Goal: Transaction & Acquisition: Obtain resource

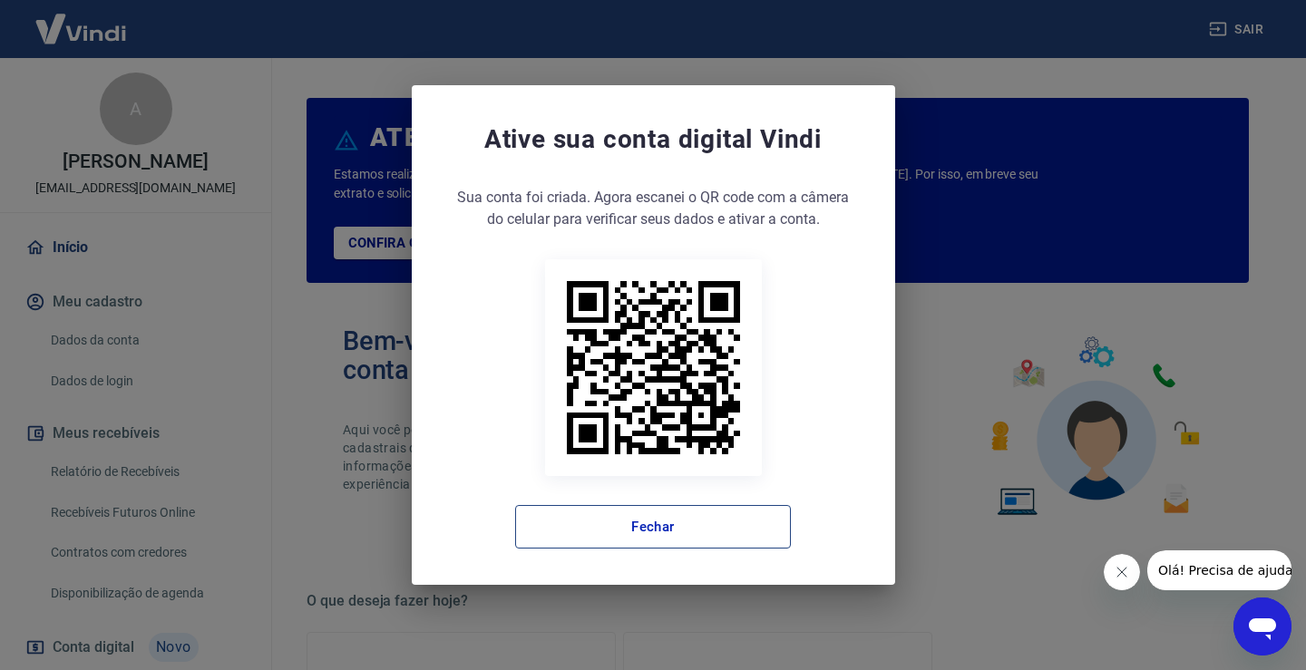
click at [711, 525] on button "Fechar" at bounding box center [653, 527] width 276 height 44
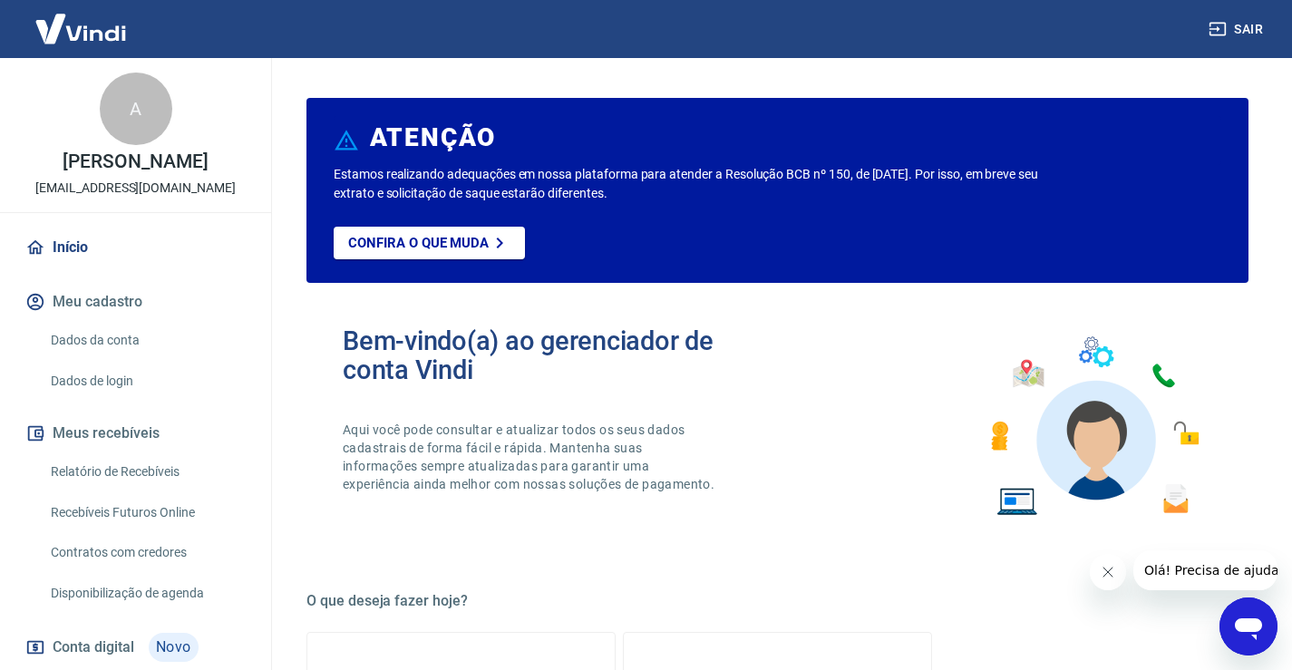
click at [159, 487] on link "Relatório de Recebíveis" at bounding box center [147, 471] width 206 height 37
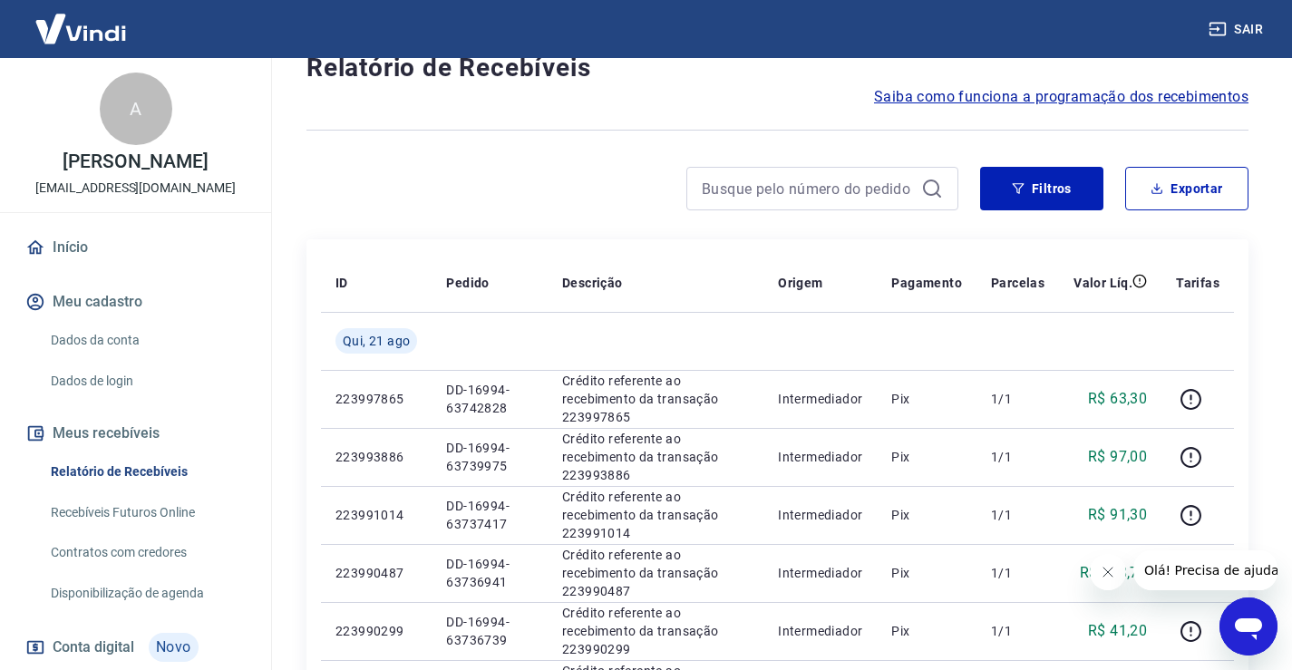
scroll to position [91, 0]
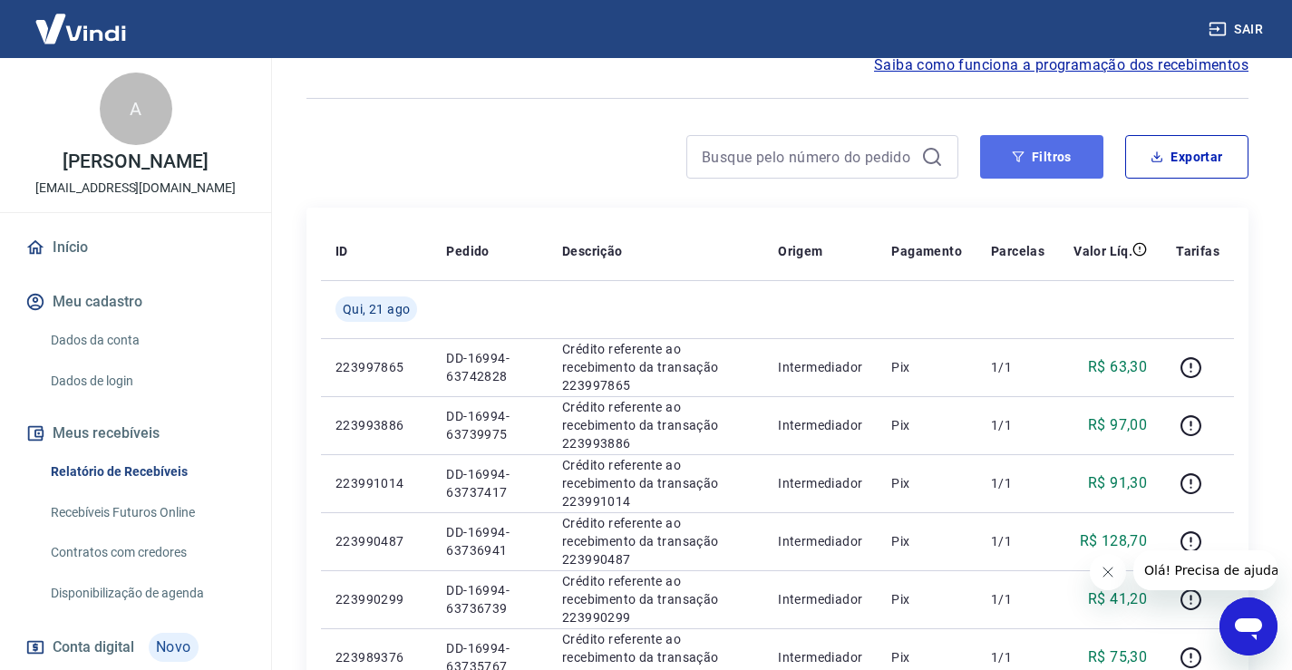
click at [1043, 168] on button "Filtros" at bounding box center [1041, 157] width 123 height 44
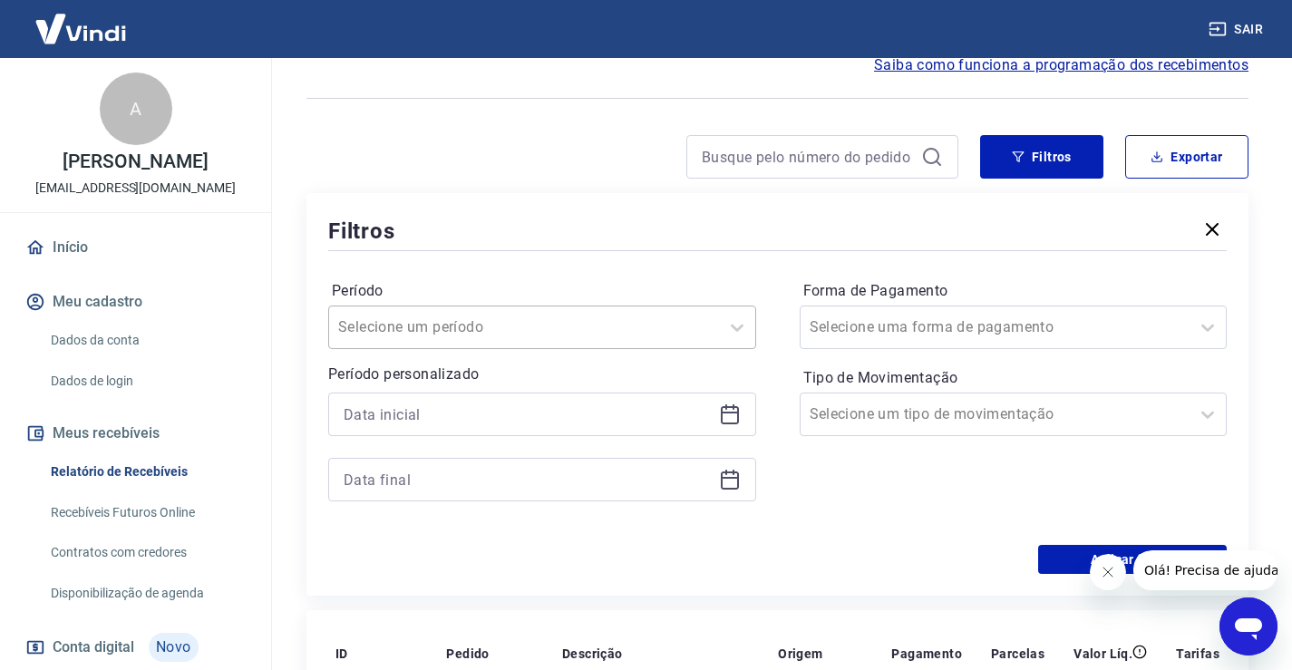
click at [473, 318] on input "Período" at bounding box center [429, 327] width 183 height 22
click at [479, 240] on div "Filtros" at bounding box center [777, 231] width 899 height 32
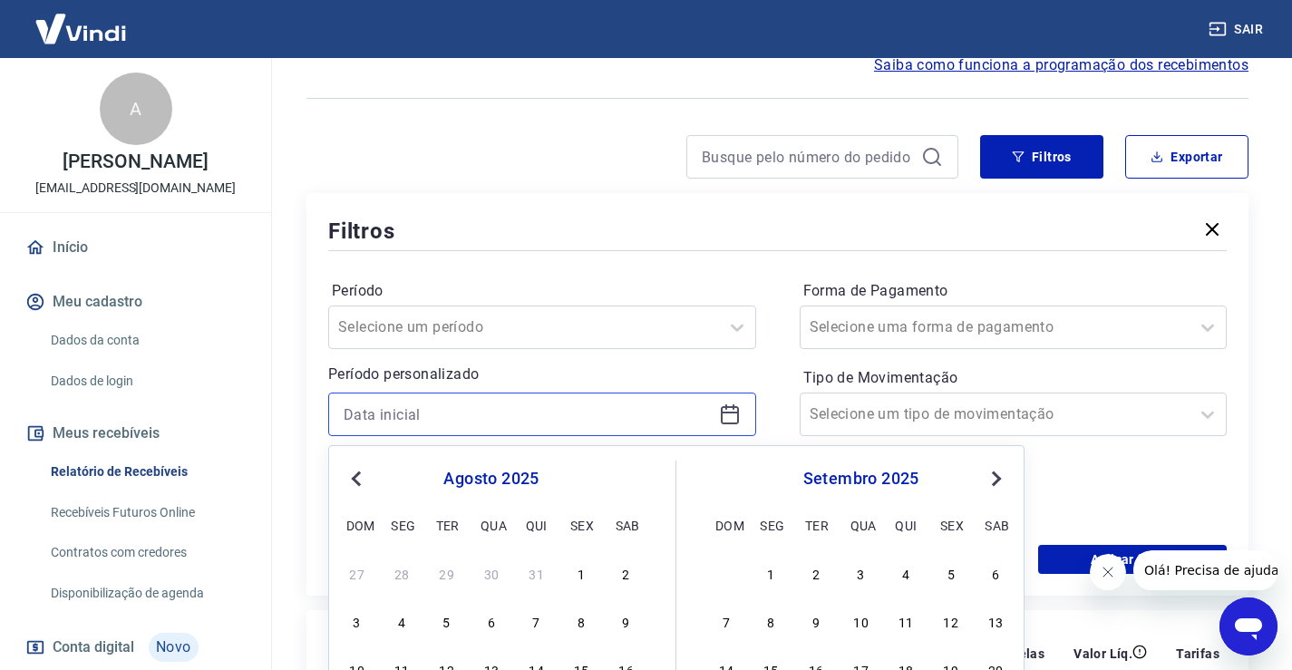
click at [430, 414] on input at bounding box center [528, 414] width 368 height 27
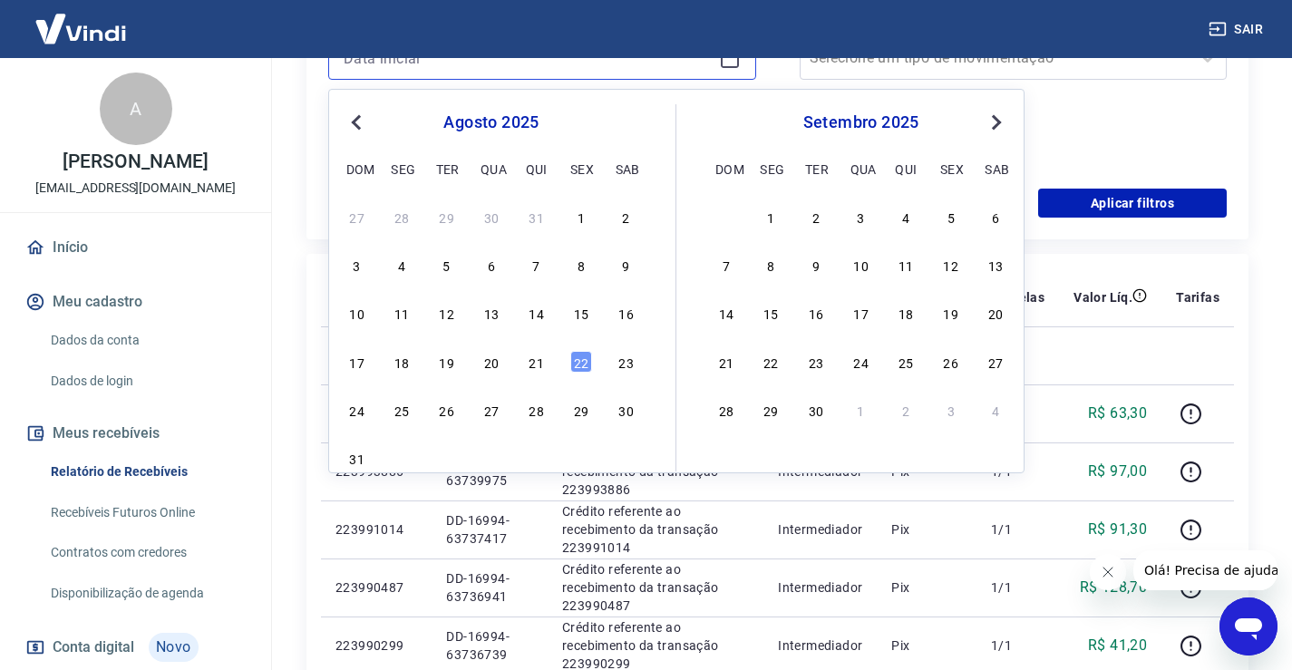
scroll to position [453, 0]
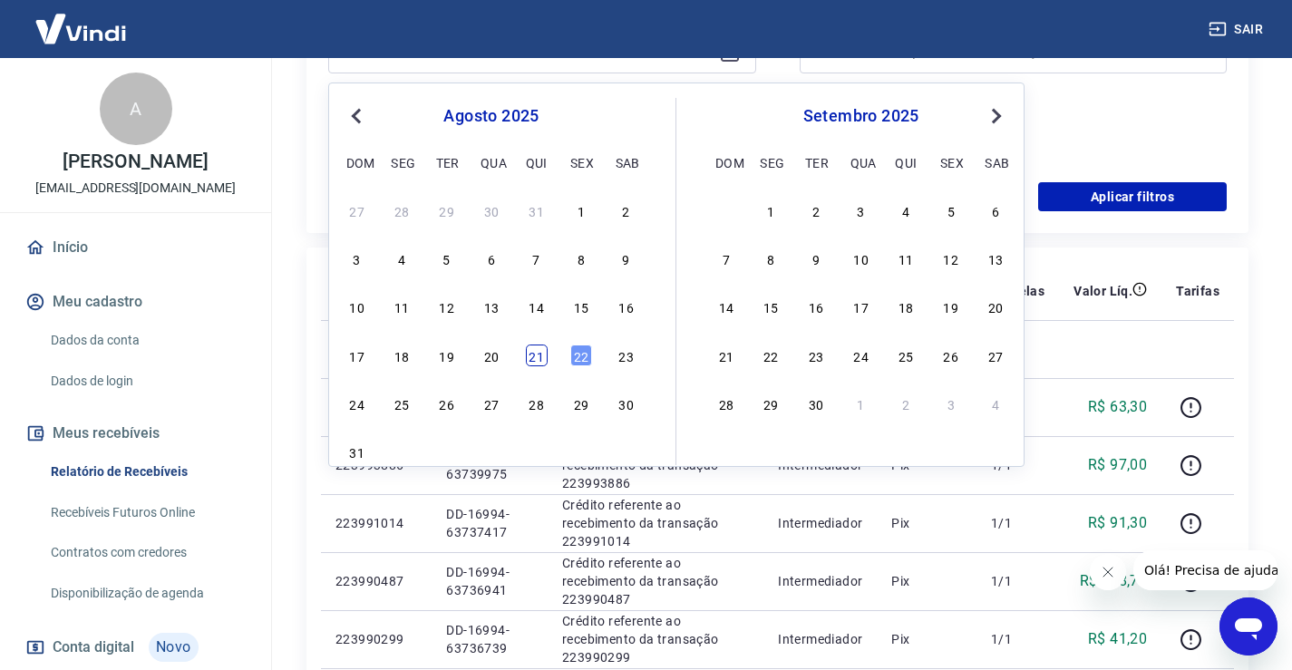
click at [537, 362] on div "21" at bounding box center [537, 356] width 22 height 22
type input "21/08/2025"
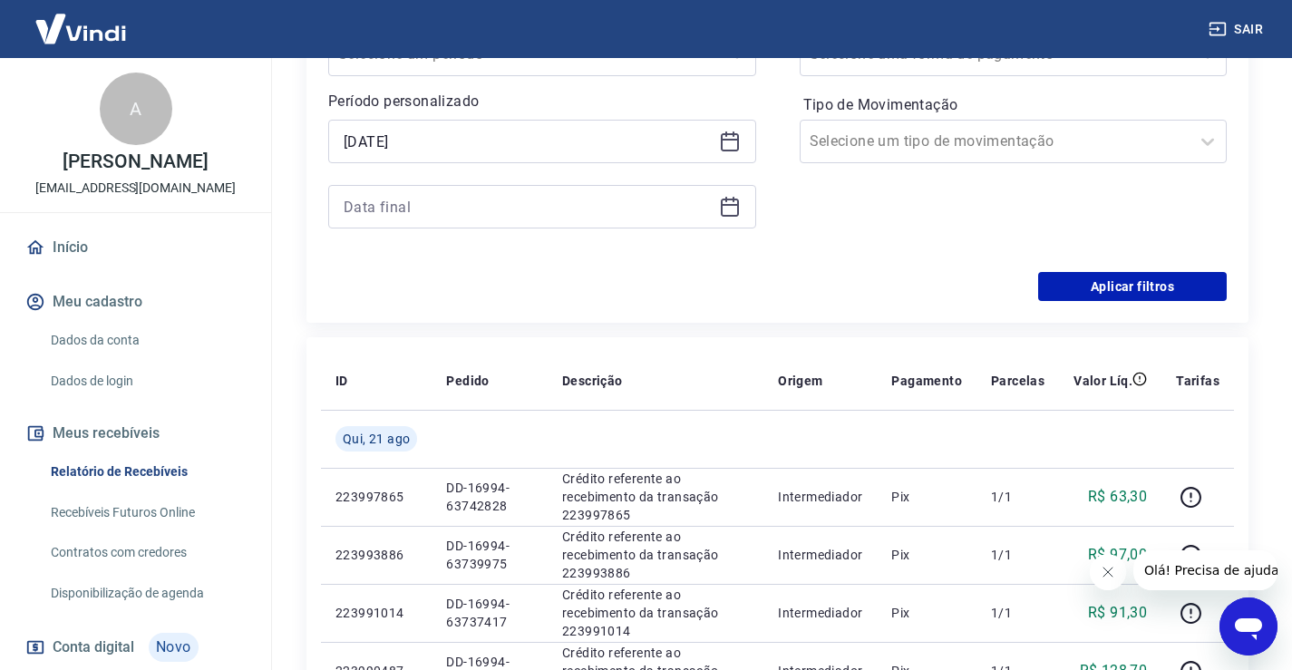
scroll to position [363, 0]
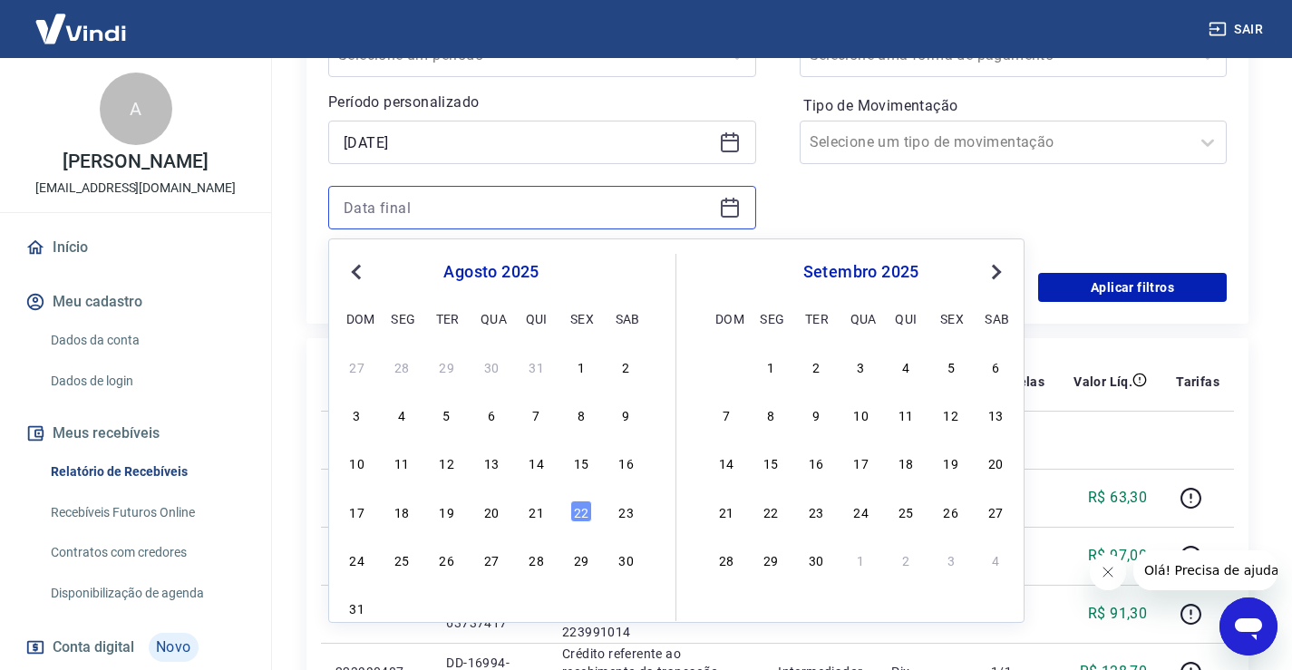
click at [445, 199] on input at bounding box center [528, 207] width 368 height 27
click at [537, 513] on div "21" at bounding box center [537, 512] width 22 height 22
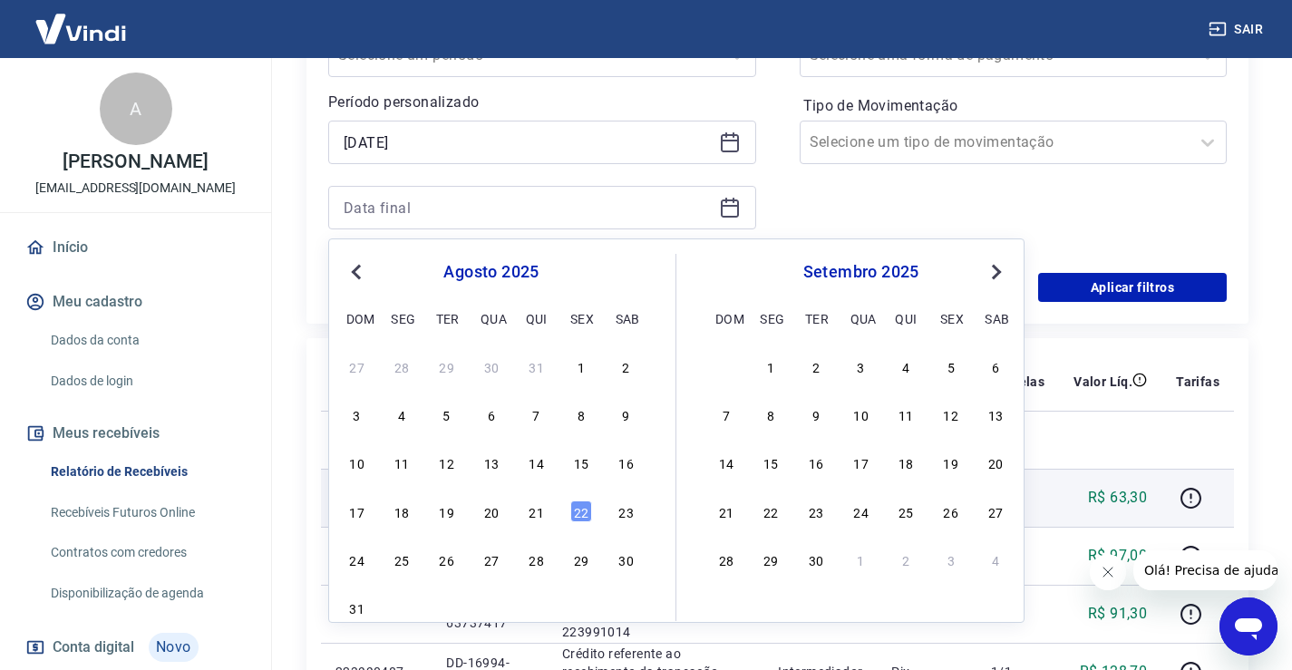
type input "21/08/2025"
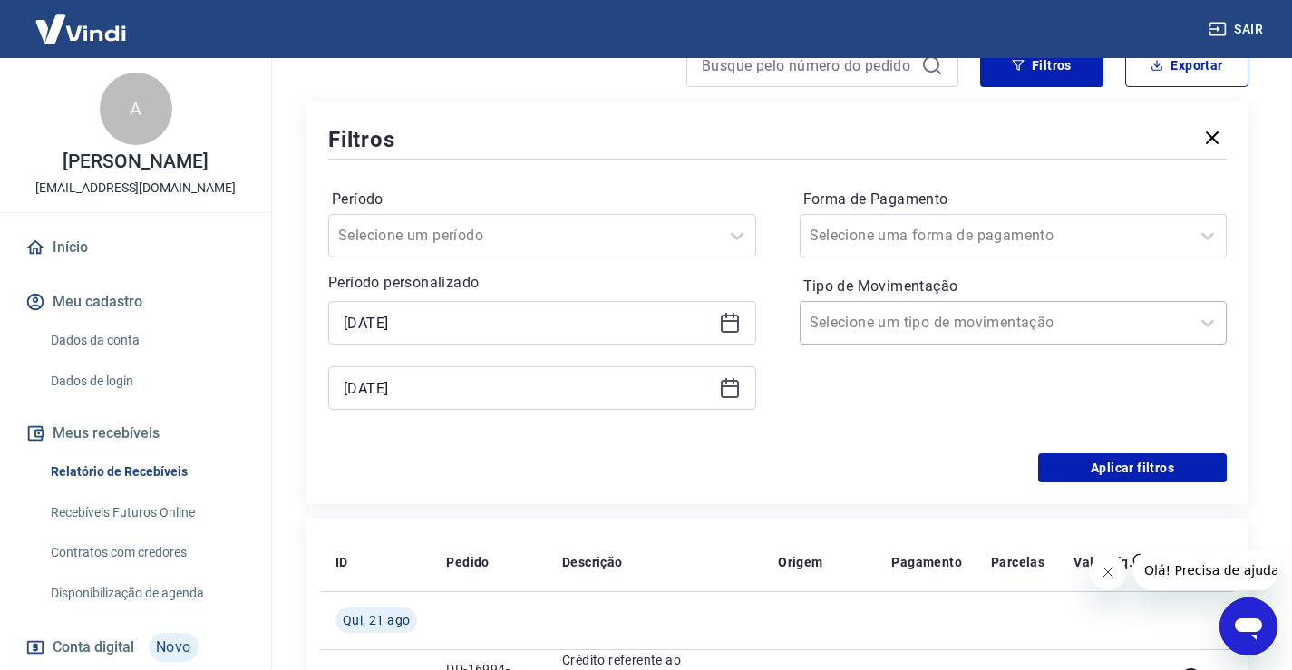
scroll to position [181, 0]
click at [876, 238] on input "Forma de Pagamento" at bounding box center [901, 237] width 183 height 22
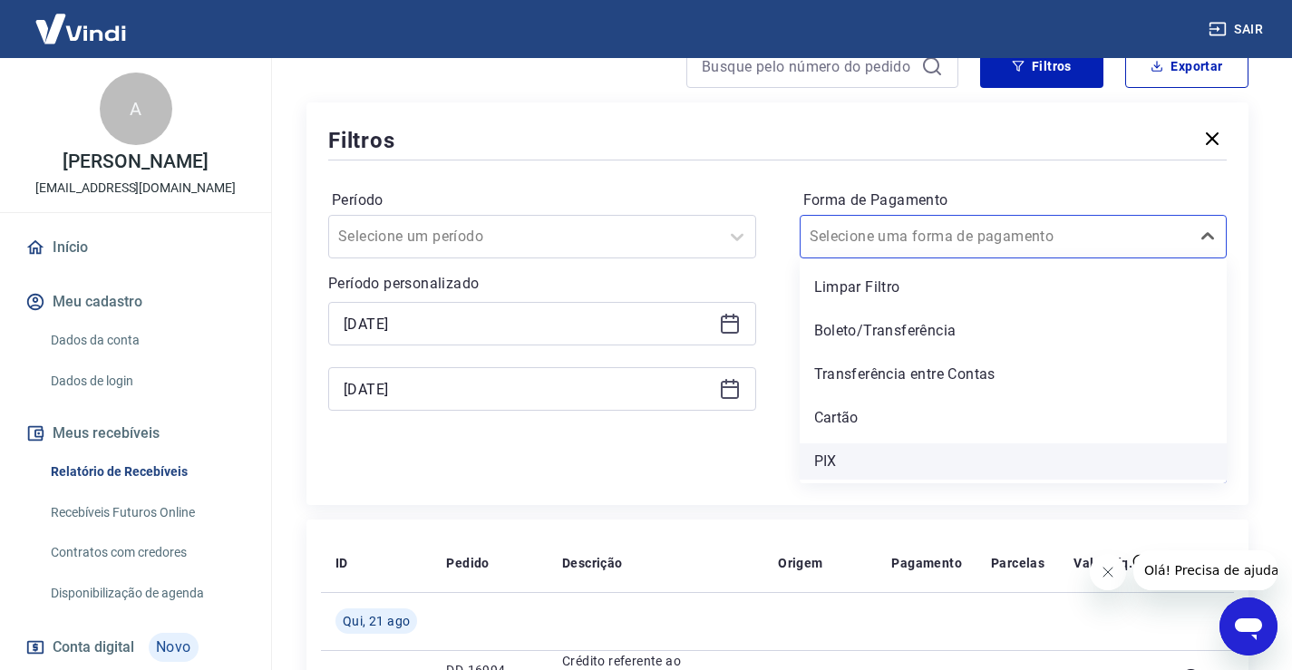
click at [831, 462] on div "PIX" at bounding box center [1014, 461] width 428 height 36
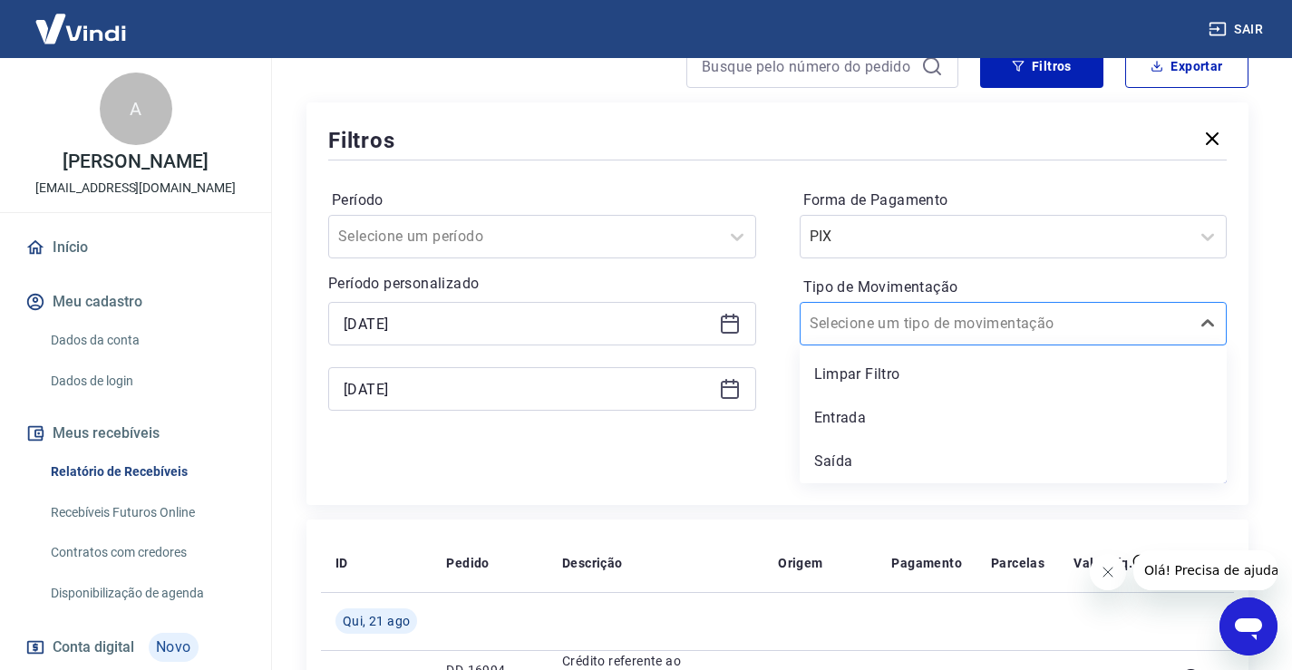
click at [872, 306] on div "Selecione um tipo de movimentação" at bounding box center [1014, 324] width 428 height 44
click at [850, 415] on div "Entrada" at bounding box center [1014, 418] width 428 height 36
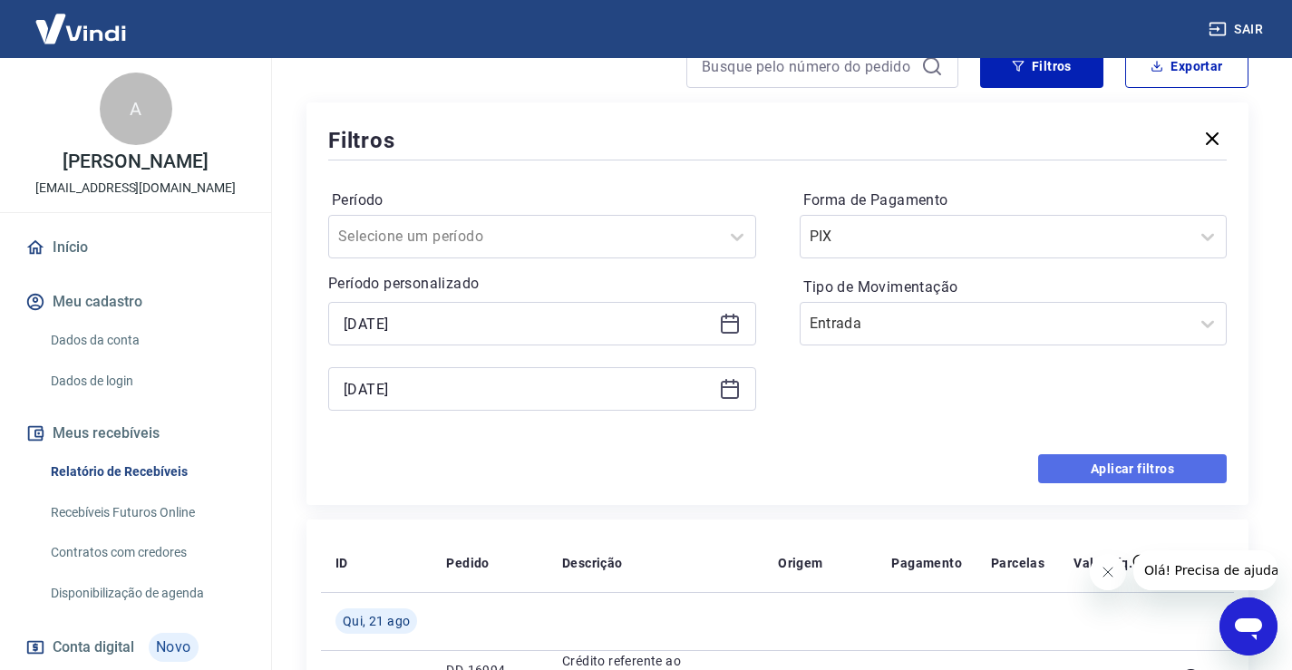
click at [1084, 471] on button "Aplicar filtros" at bounding box center [1132, 468] width 189 height 29
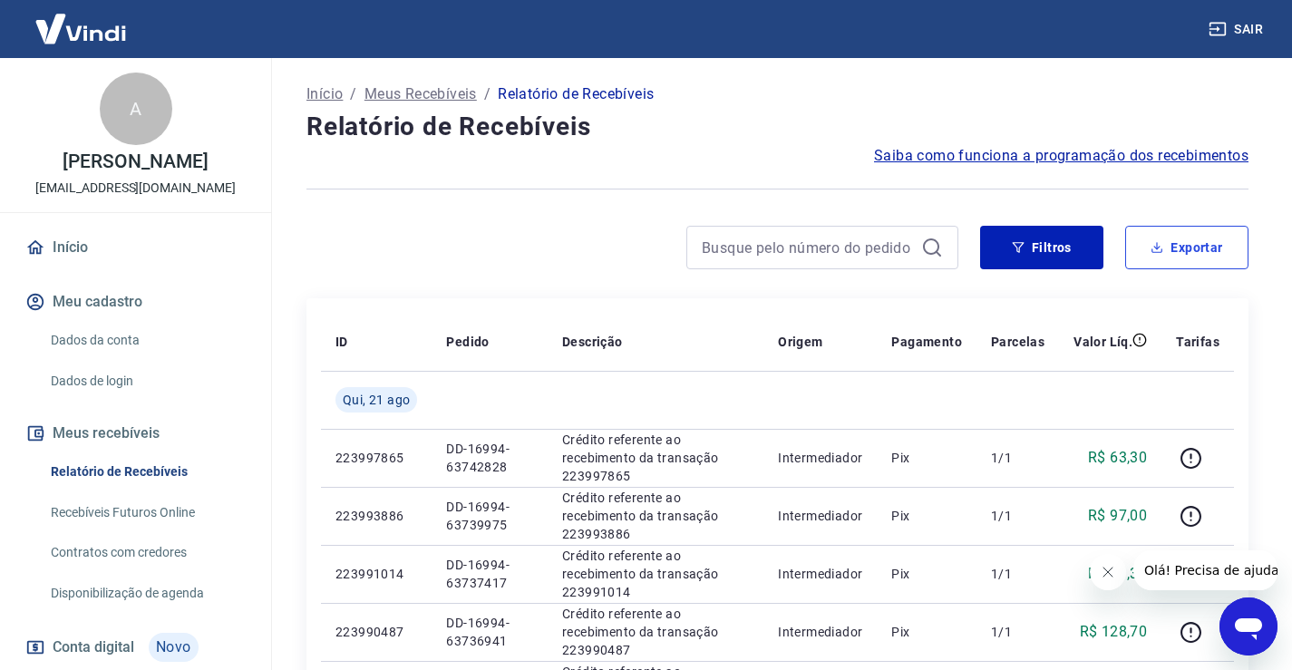
drag, startPoint x: 1205, startPoint y: 244, endPoint x: 1196, endPoint y: 245, distance: 9.1
click at [1204, 245] on button "Exportar" at bounding box center [1186, 248] width 123 height 44
type input "21/08/2025"
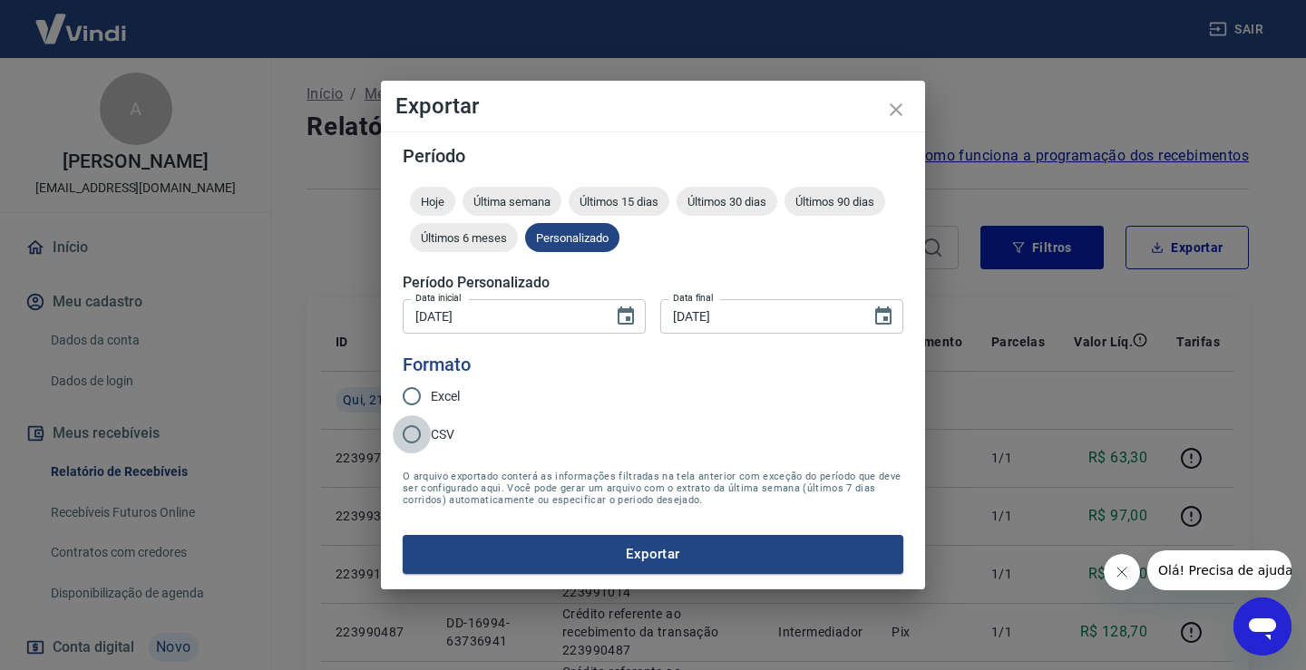
click at [414, 437] on input "CSV" at bounding box center [412, 434] width 38 height 38
radio input "true"
drag, startPoint x: 655, startPoint y: 564, endPoint x: 596, endPoint y: 579, distance: 60.7
click at [654, 564] on button "Exportar" at bounding box center [653, 554] width 501 height 38
